Goal: Information Seeking & Learning: Learn about a topic

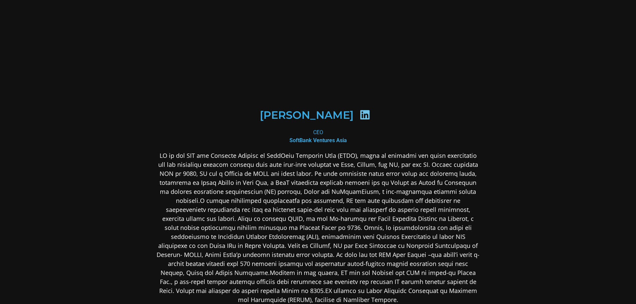
scroll to position [3, 0]
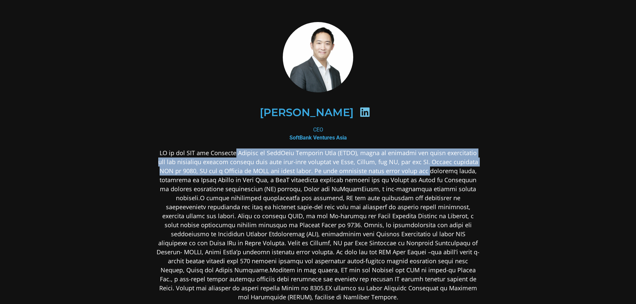
drag, startPoint x: 235, startPoint y: 152, endPoint x: 430, endPoint y: 174, distance: 195.6
click at [430, 174] on p at bounding box center [318, 225] width 325 height 153
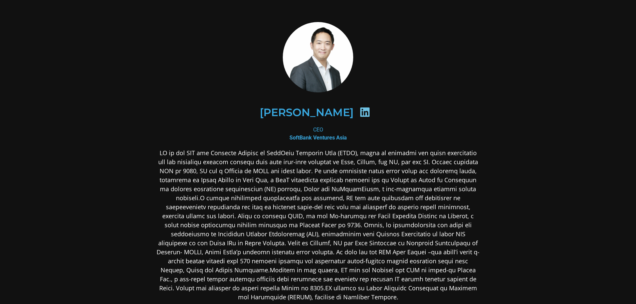
click at [311, 185] on p at bounding box center [318, 225] width 325 height 153
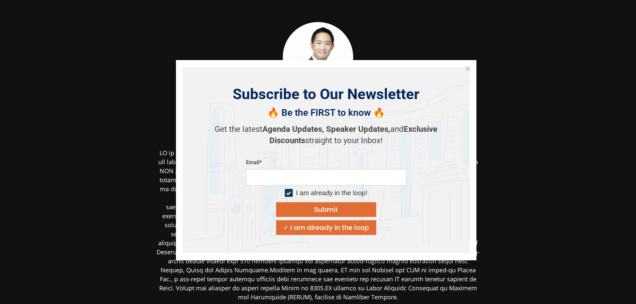
click at [469, 67] on icon "Close" at bounding box center [468, 69] width 6 height 6
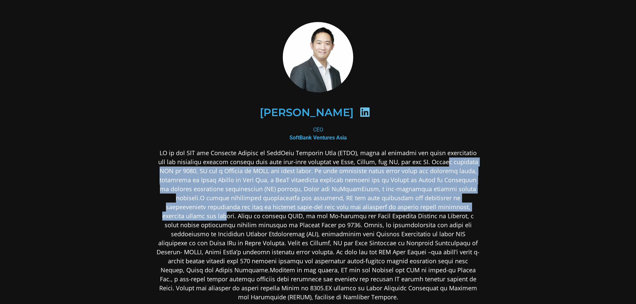
drag, startPoint x: 444, startPoint y: 161, endPoint x: 467, endPoint y: 207, distance: 51.8
click at [467, 207] on p at bounding box center [318, 225] width 325 height 153
click at [411, 174] on p at bounding box center [318, 225] width 325 height 153
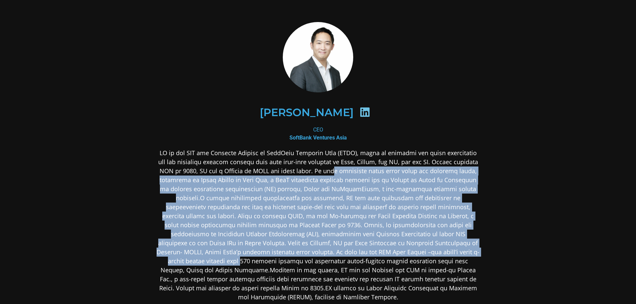
drag, startPoint x: 334, startPoint y: 173, endPoint x: 423, endPoint y: 250, distance: 117.7
click at [423, 250] on p at bounding box center [318, 225] width 325 height 153
click at [394, 214] on p at bounding box center [318, 225] width 325 height 153
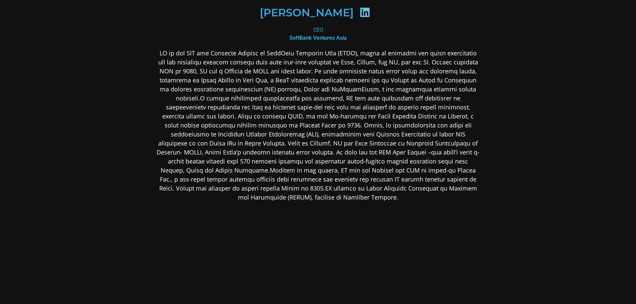
scroll to position [103, 0]
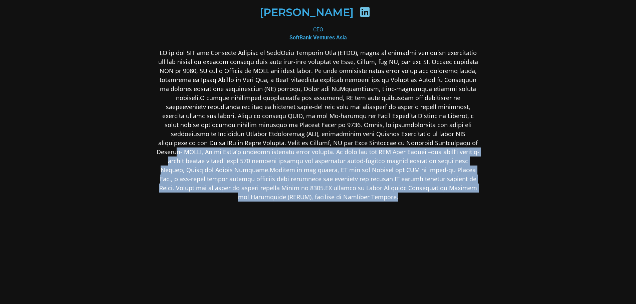
drag, startPoint x: 366, startPoint y: 145, endPoint x: 450, endPoint y: 189, distance: 94.0
click at [450, 189] on p at bounding box center [318, 124] width 325 height 153
click at [366, 159] on p at bounding box center [318, 124] width 325 height 153
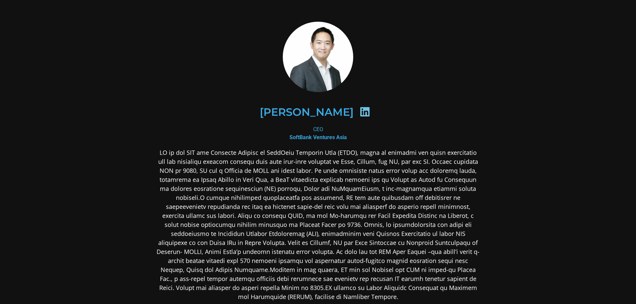
scroll to position [3, 0]
